Goal: Information Seeking & Learning: Learn about a topic

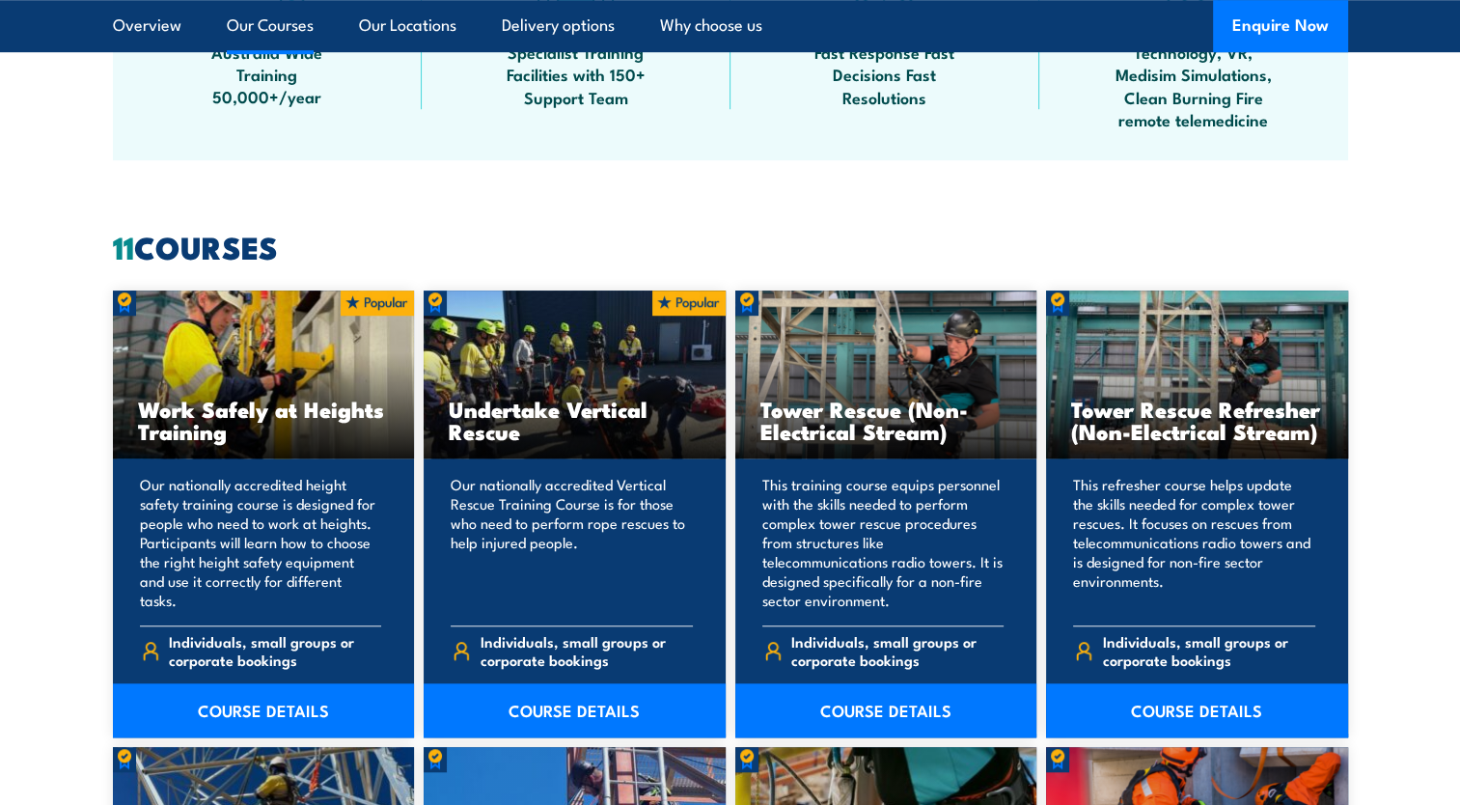
scroll to position [1447, 0]
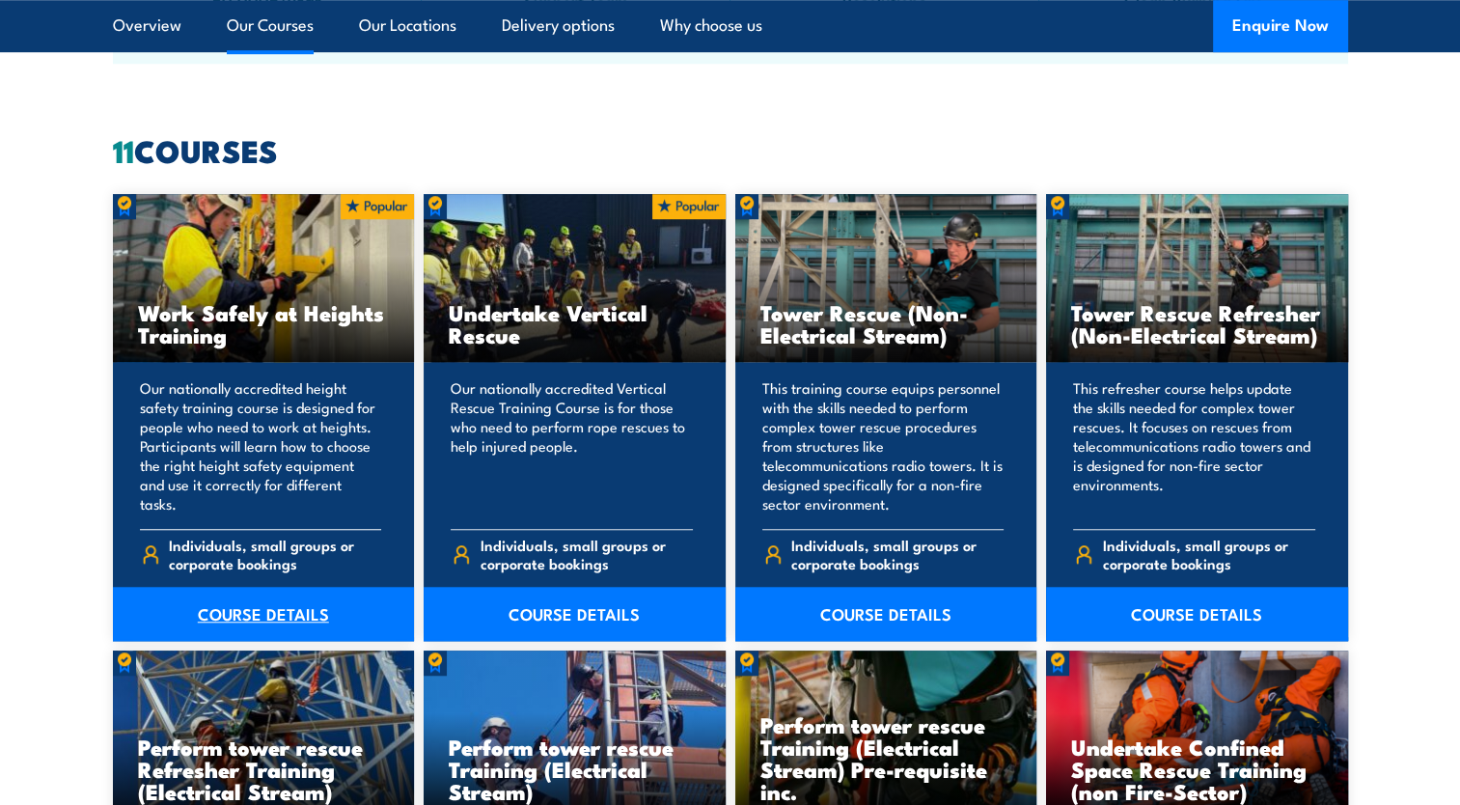
click at [221, 613] on link "COURSE DETAILS" at bounding box center [264, 614] width 302 height 54
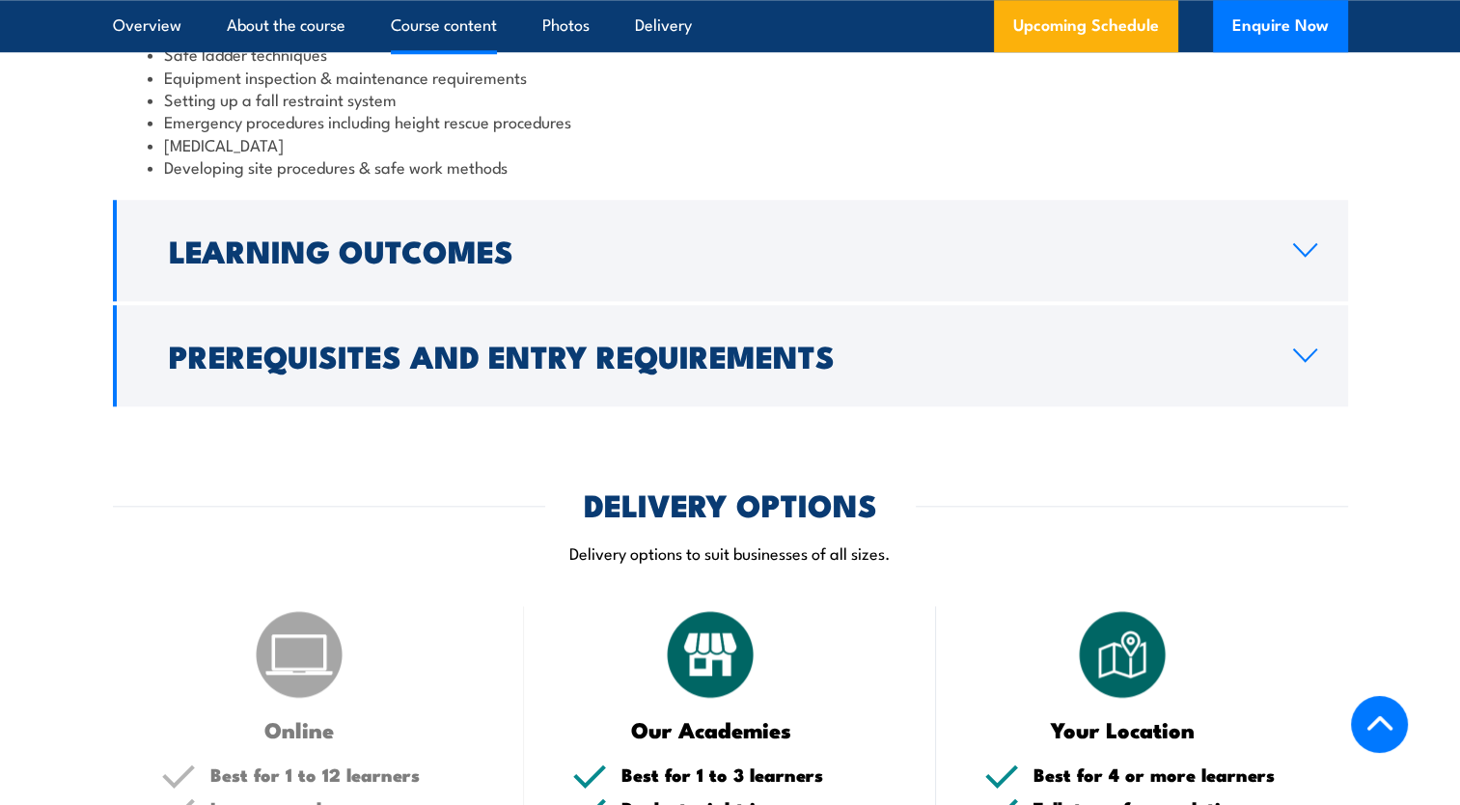
scroll to position [1930, 0]
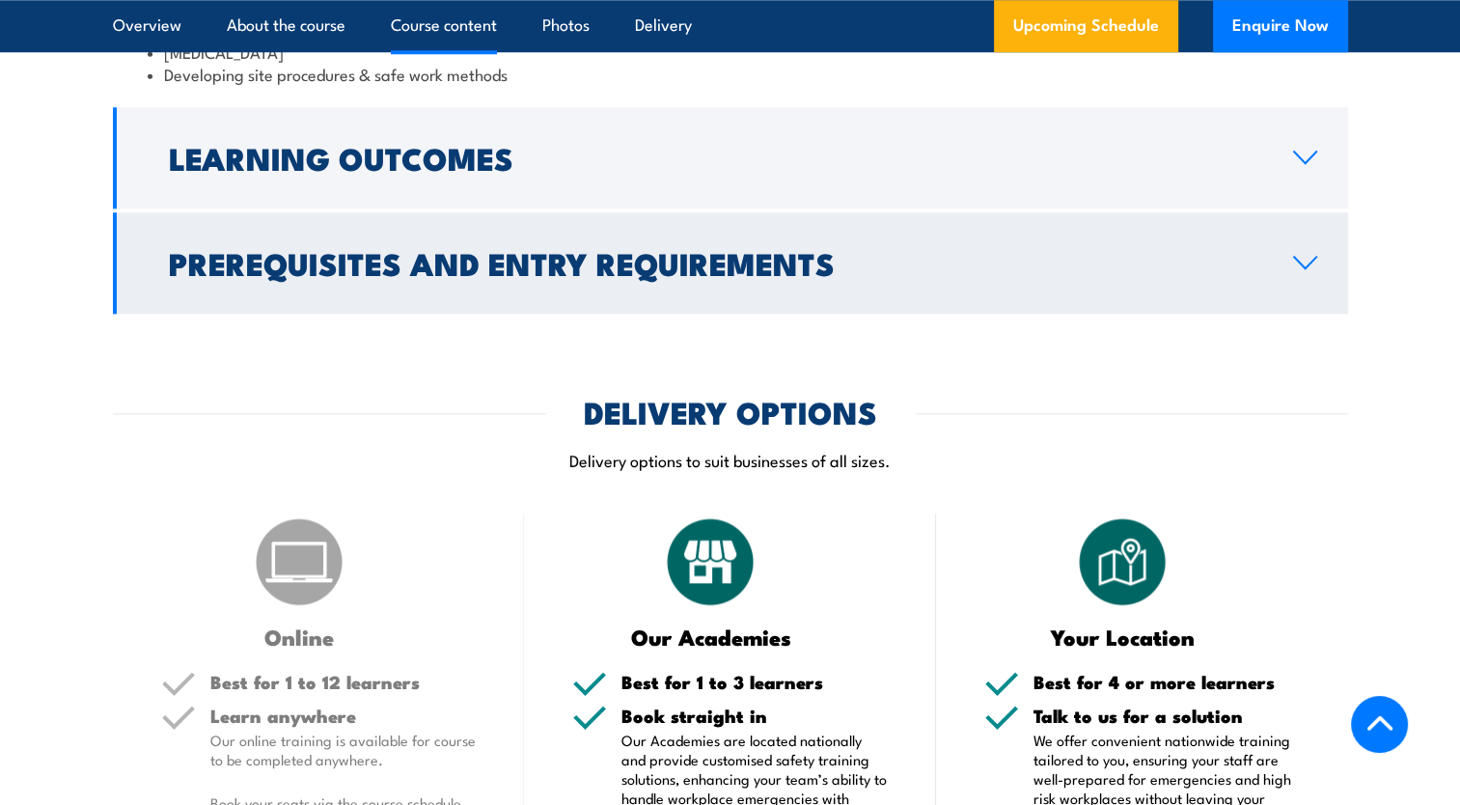
click at [1302, 257] on icon at bounding box center [1305, 262] width 26 height 15
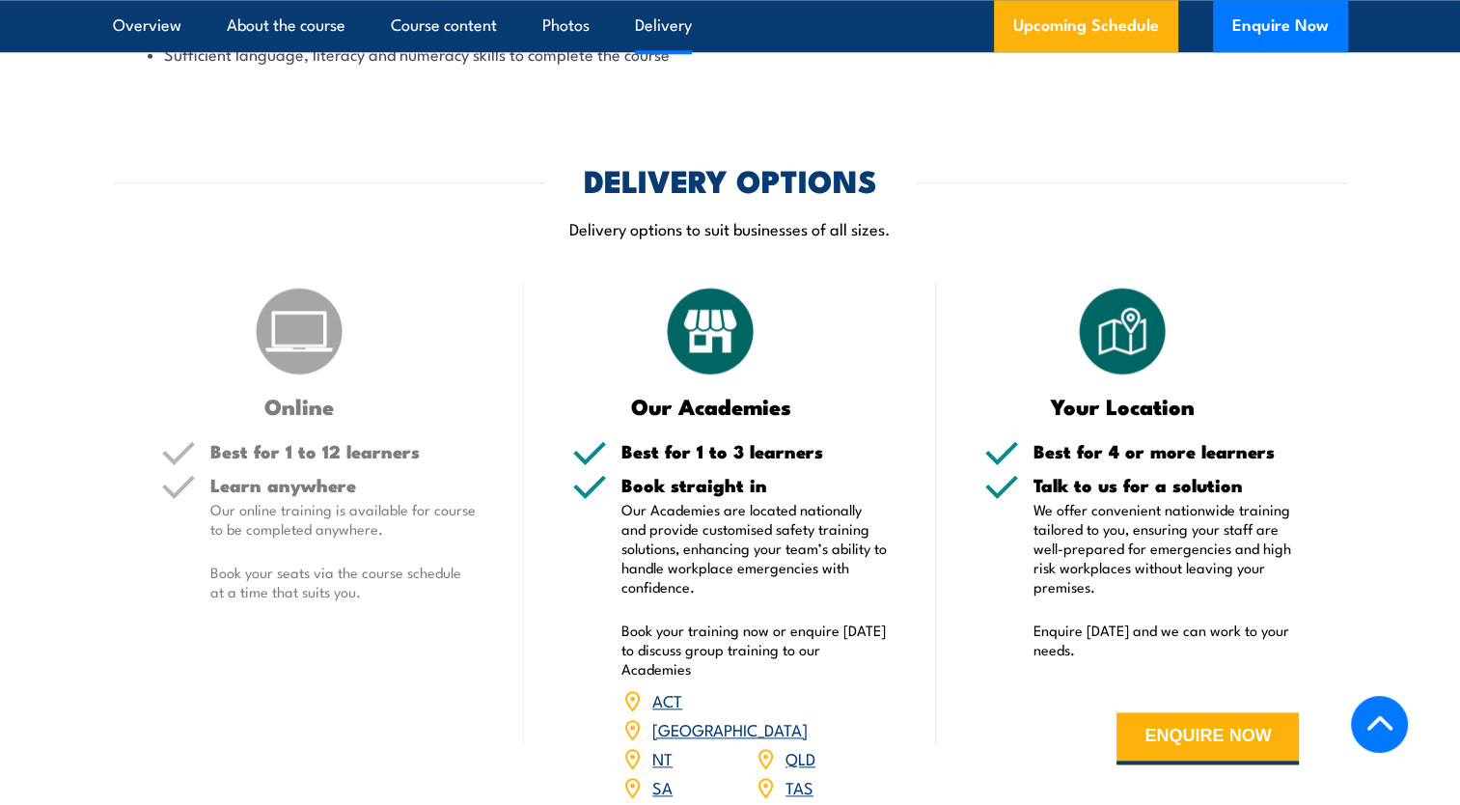
scroll to position [2321, 0]
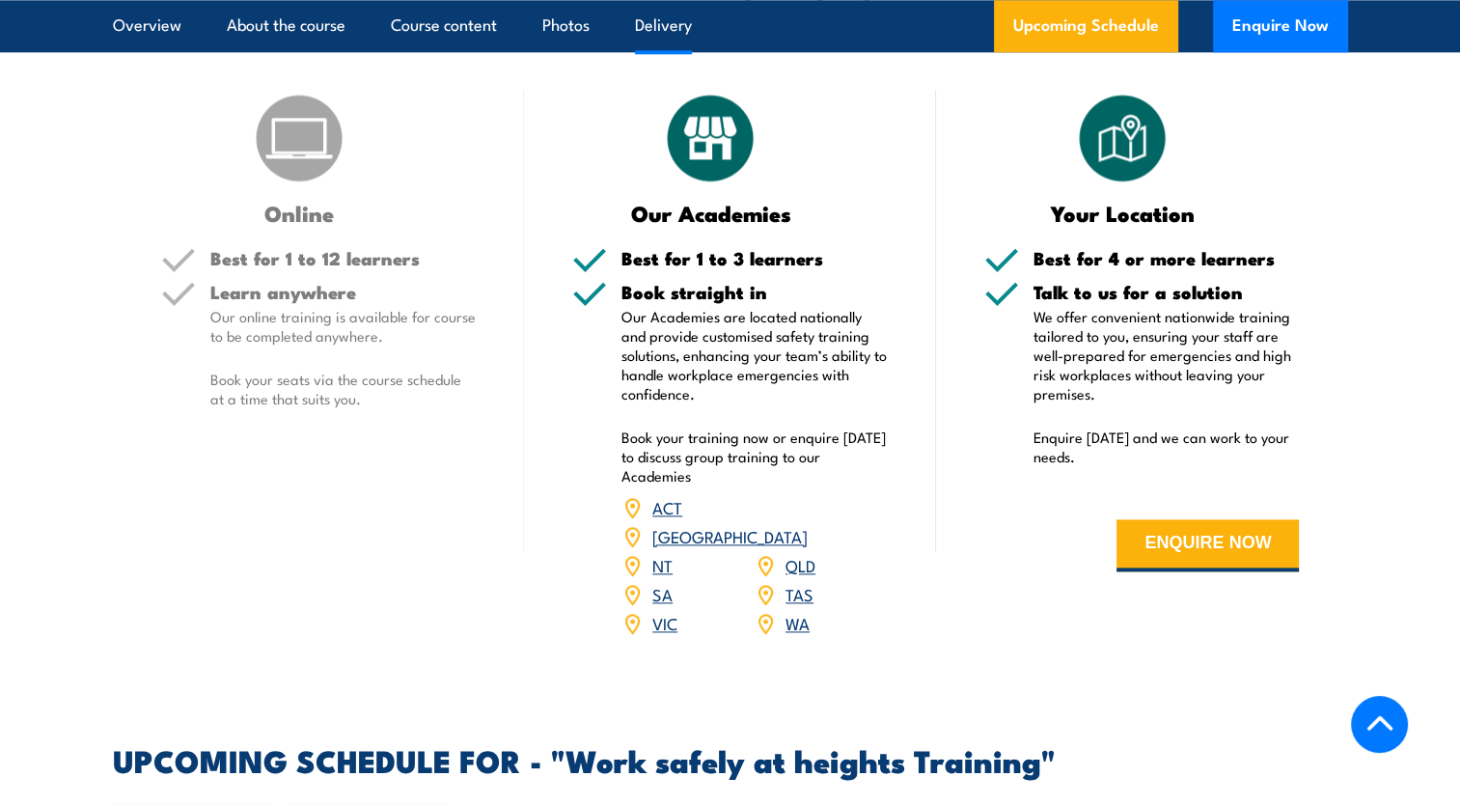
click at [794, 553] on link "QLD" at bounding box center [800, 564] width 30 height 23
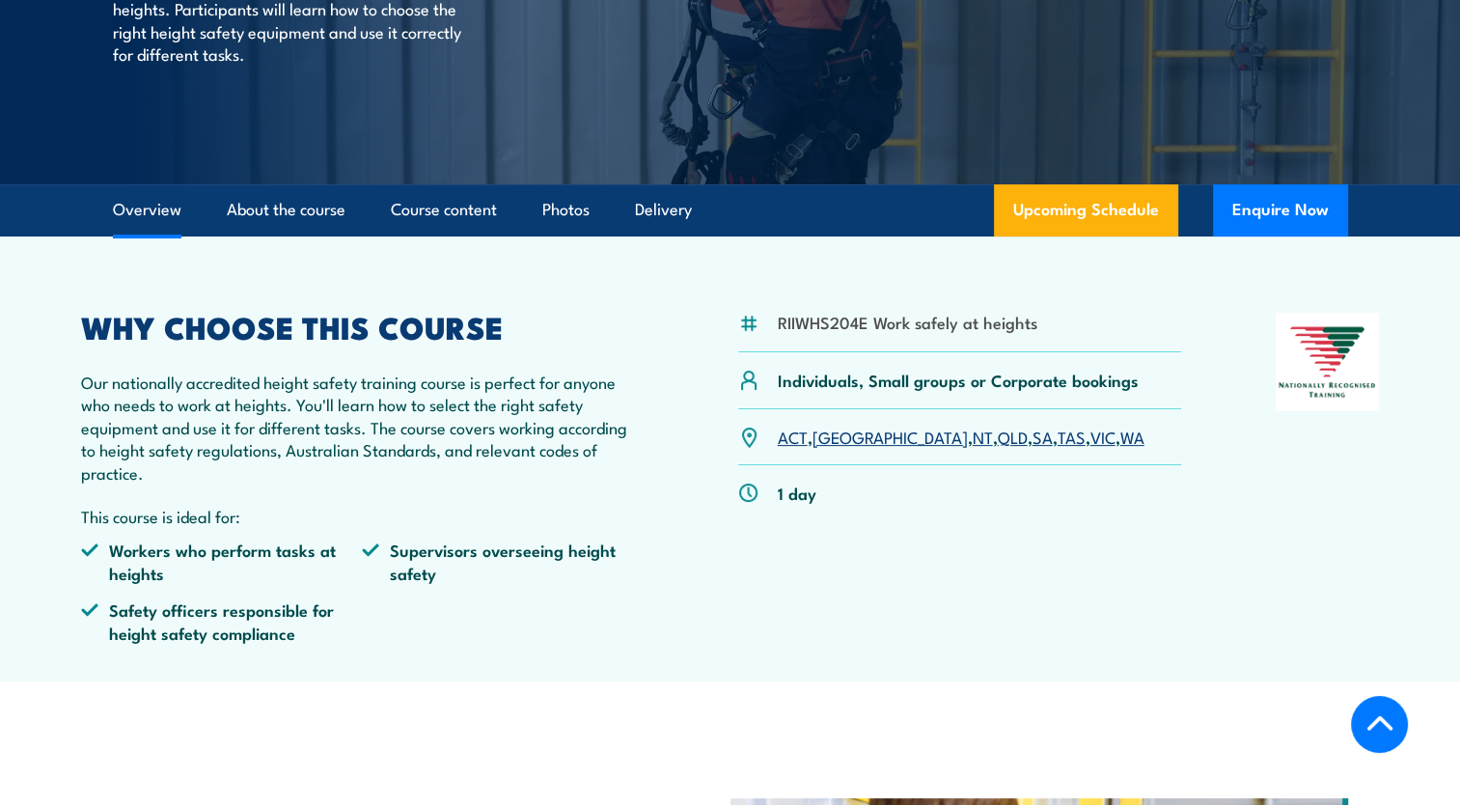
scroll to position [368, 0]
